Goal: Ask a question: Seek information or help from site administrators or community

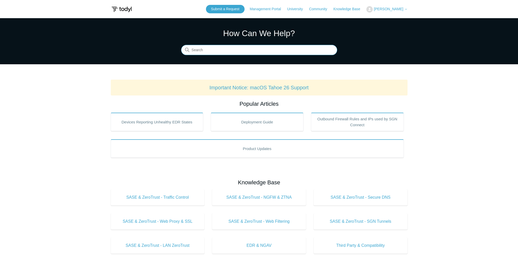
click at [250, 50] on input "Search" at bounding box center [259, 50] width 156 height 10
type input "d"
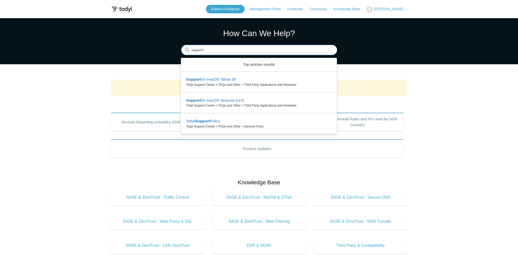
type input "support"
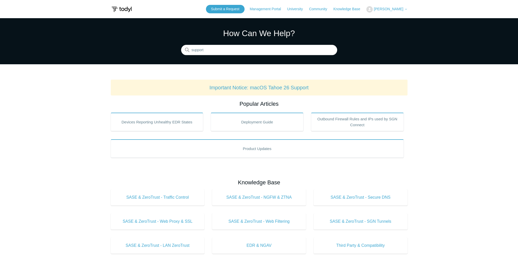
click at [405, 10] on icon at bounding box center [406, 9] width 3 height 3
click at [237, 8] on link "Submit a Request" at bounding box center [225, 9] width 39 height 8
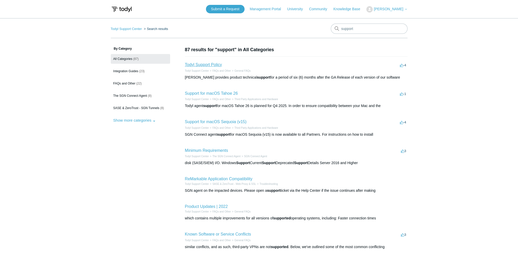
click at [209, 63] on link "Todyl Support Policy" at bounding box center [203, 64] width 37 height 4
click at [231, 10] on link "Submit a Request" at bounding box center [225, 9] width 39 height 8
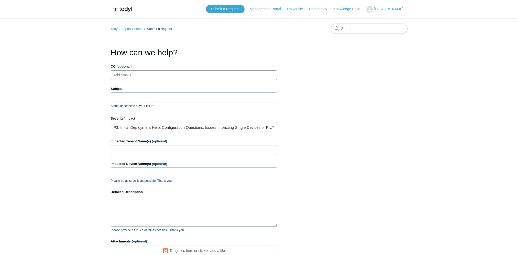
click at [184, 75] on ul "Add emails" at bounding box center [194, 74] width 166 height 9
type input "[EMAIL_ADDRESS][DOMAIN_NAME]"
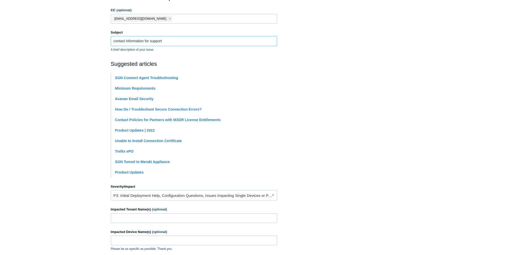
scroll to position [77, 0]
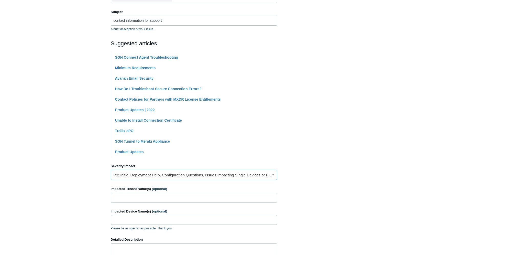
click at [272, 174] on link "P3: Initial Deployment Help, Configuration Questions, Issues Impacting Single D…" at bounding box center [194, 175] width 166 height 10
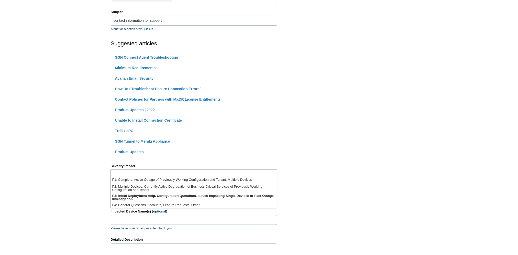
click at [308, 185] on section "How can we help? CC (optional) alicr@transitionaltechnologies.com Subject conta…" at bounding box center [259, 150] width 297 height 360
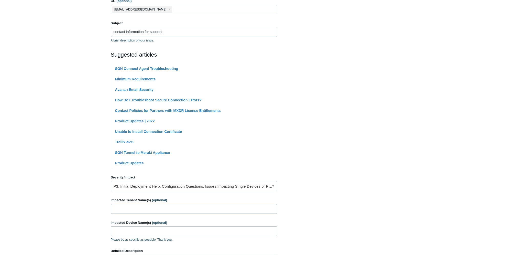
scroll to position [0, 0]
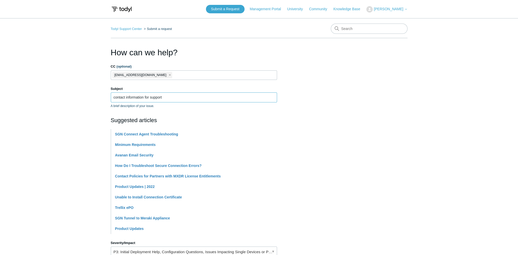
click at [168, 97] on input "contact information for support" at bounding box center [194, 97] width 166 height 10
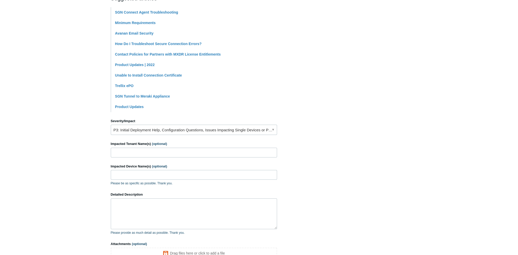
scroll to position [128, 0]
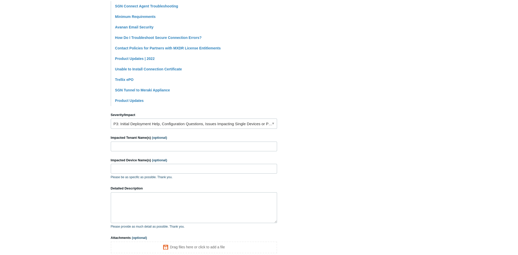
click at [164, 137] on span "(optional)" at bounding box center [159, 138] width 15 height 4
click at [164, 142] on input "Impacted Tenant Name(s) (optional)" at bounding box center [194, 147] width 166 height 10
click at [194, 195] on textarea "Detailed Description" at bounding box center [194, 207] width 166 height 31
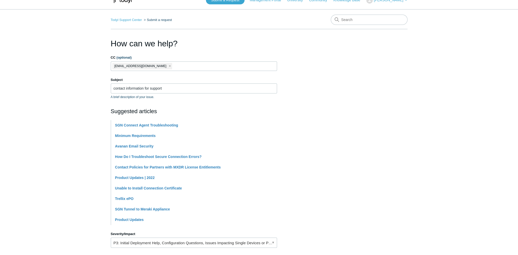
scroll to position [0, 0]
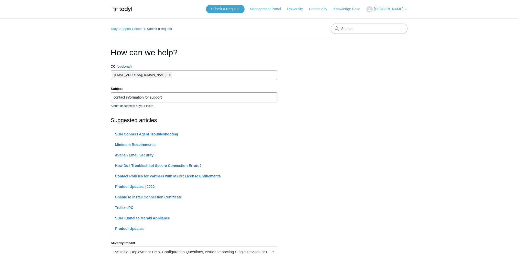
click at [182, 97] on input "contact information for support" at bounding box center [194, 97] width 166 height 10
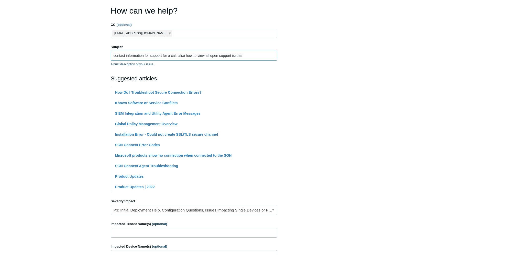
scroll to position [77, 0]
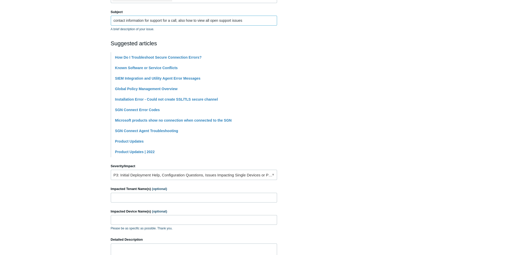
type input "contact information for support for a call, also how to view all open support i…"
click at [215, 199] on input "Impacted Tenant Name(s) (optional)" at bounding box center [194, 198] width 166 height 10
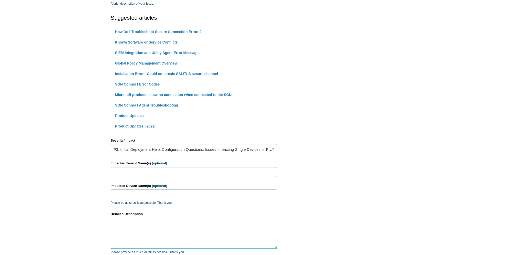
drag, startPoint x: 250, startPoint y: 224, endPoint x: 255, endPoint y: 225, distance: 4.6
click at [253, 224] on textarea "Detailed Description" at bounding box center [194, 233] width 166 height 31
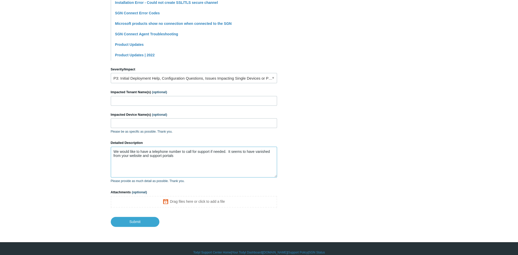
scroll to position [179, 0]
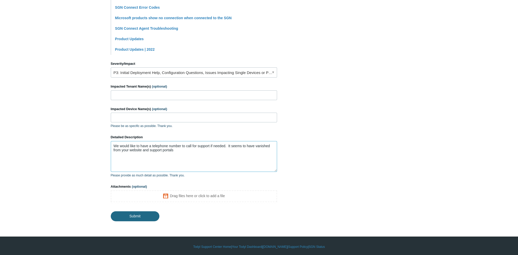
type textarea "We would like to have a telephone number to call for support if needed. It seem…"
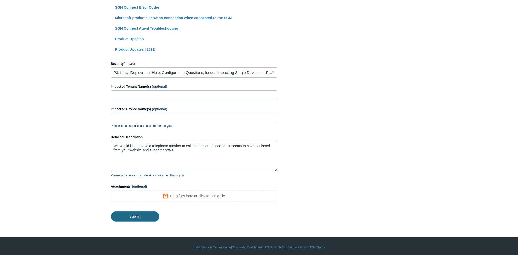
click at [137, 217] on input "Submit" at bounding box center [135, 216] width 49 height 10
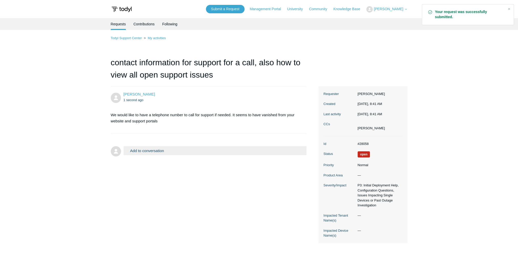
click at [121, 25] on li "Requests" at bounding box center [118, 24] width 15 height 12
click at [147, 22] on link "Contributions" at bounding box center [144, 23] width 21 height 11
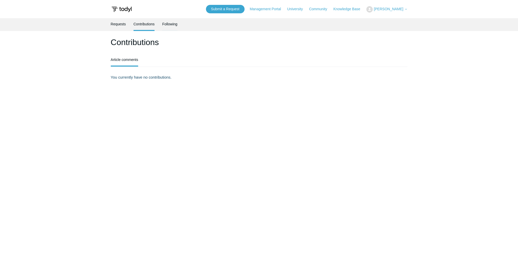
click at [166, 23] on link "Following" at bounding box center [169, 23] width 15 height 11
click at [116, 23] on link "Requests" at bounding box center [118, 23] width 15 height 11
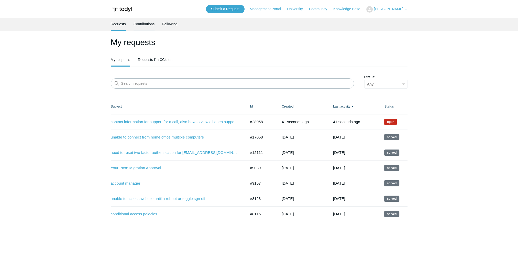
click at [152, 26] on link "Contributions" at bounding box center [144, 23] width 21 height 11
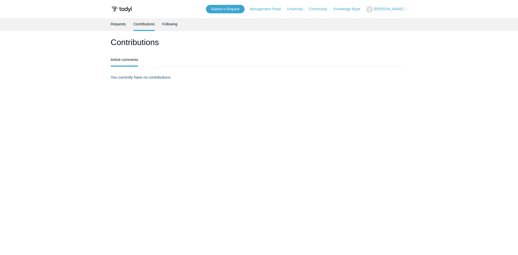
click at [169, 25] on link "Following" at bounding box center [169, 23] width 15 height 11
click at [121, 25] on link "Requests" at bounding box center [118, 23] width 15 height 11
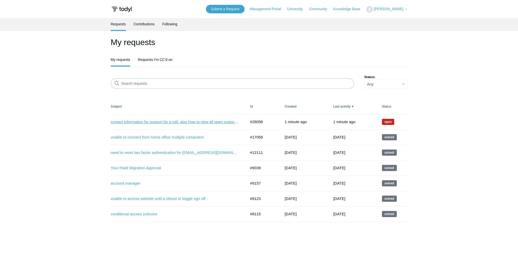
click at [187, 120] on link "contact information for support for a call, also how to view all open support i…" at bounding box center [175, 122] width 128 height 6
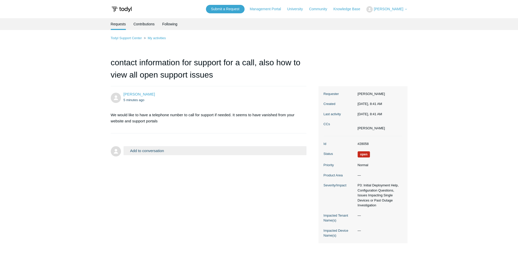
click at [177, 148] on button "Add to conversation" at bounding box center [215, 150] width 183 height 9
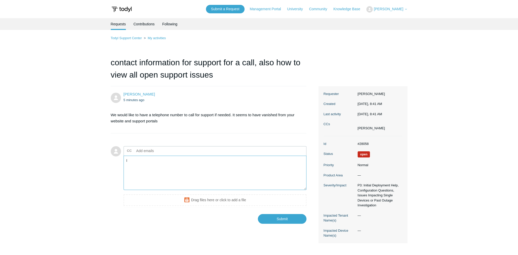
type textarea "I"
type textarea "I or [EMAIL_ADDRESS][DOMAIN_NAME] are not receiving updates/notifications from …"
click at [282, 218] on input "Submit" at bounding box center [282, 219] width 49 height 10
